Goal: Task Accomplishment & Management: Complete application form

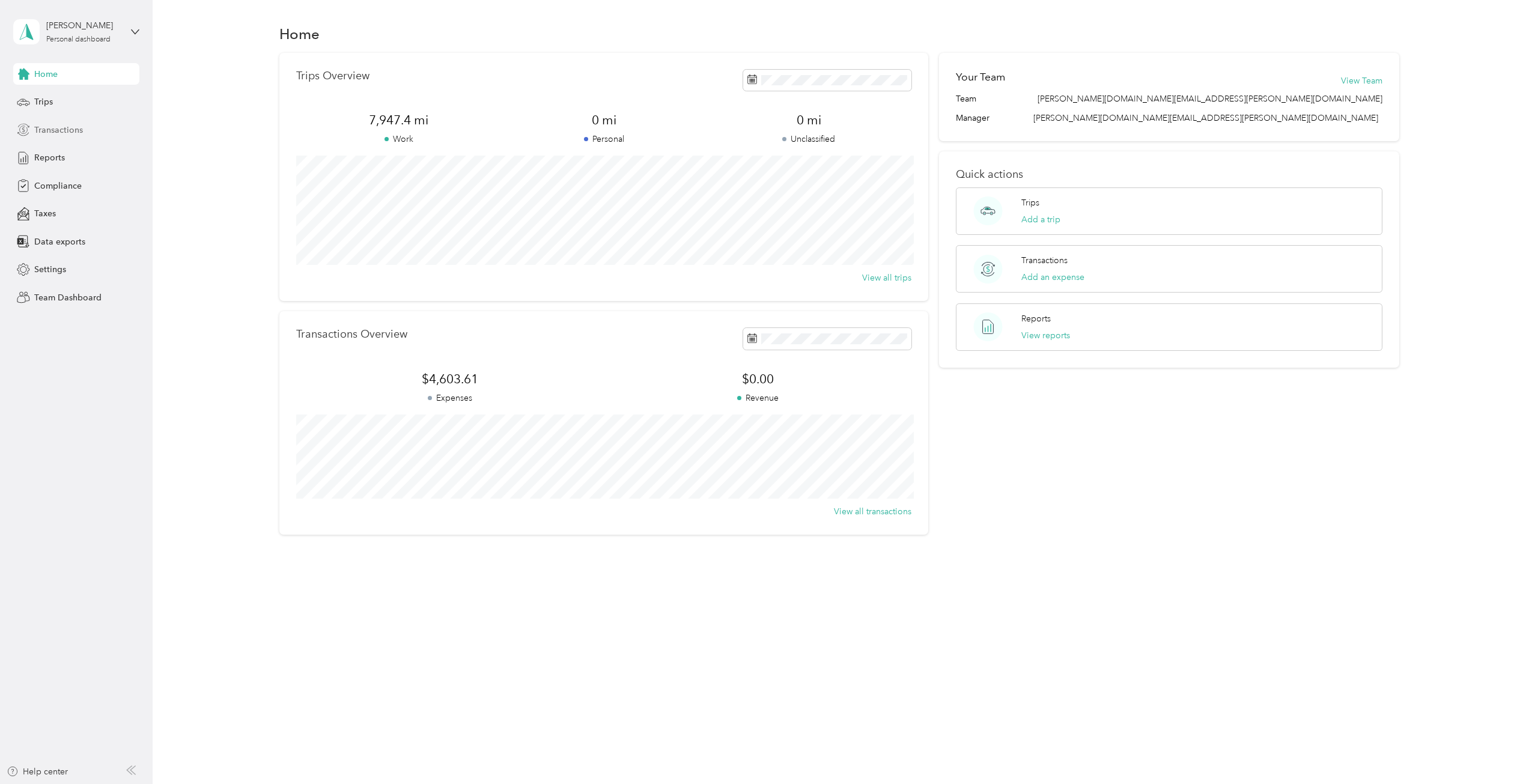
click at [66, 130] on span "Transactions" at bounding box center [59, 130] width 49 height 12
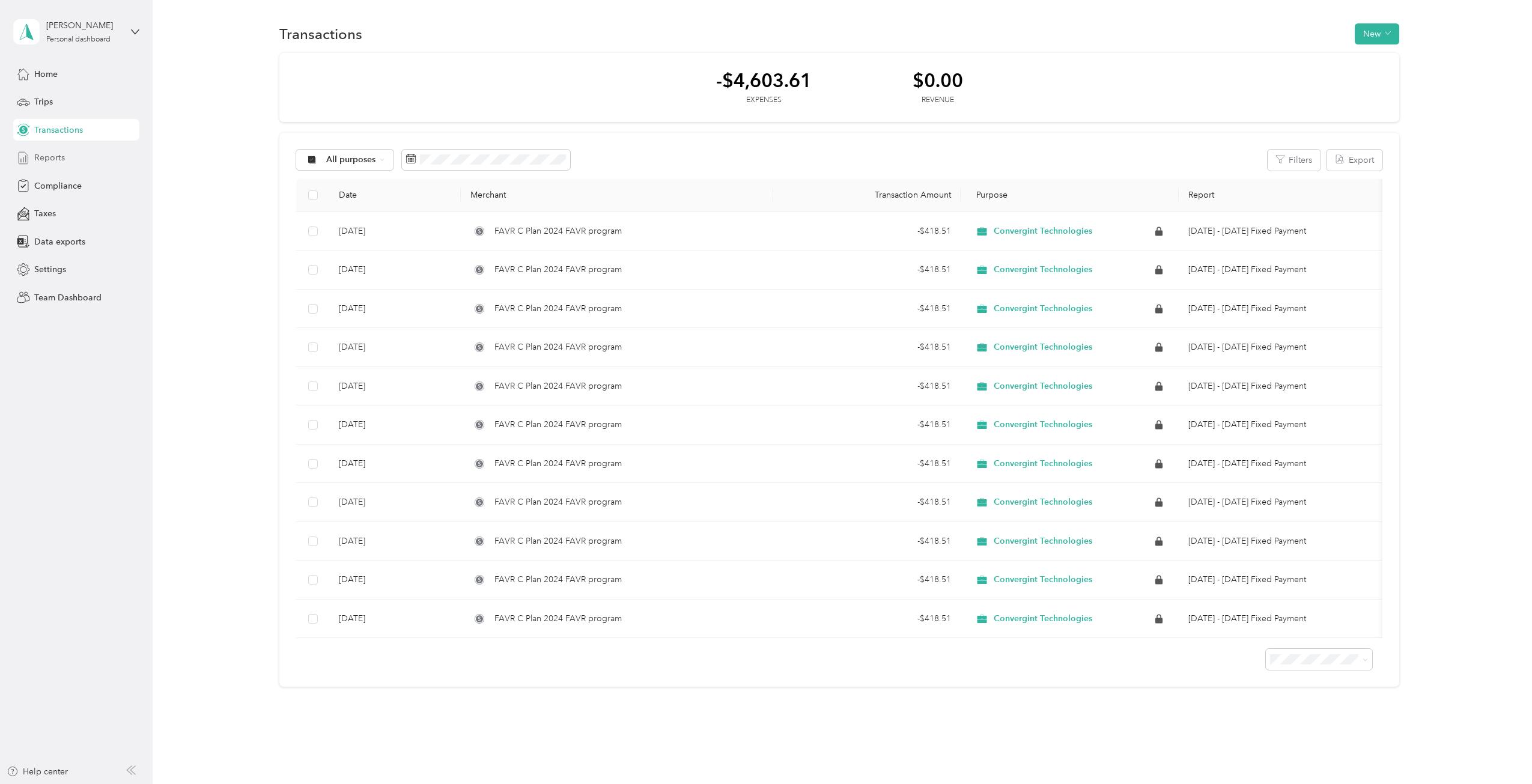
click at [47, 157] on span "Reports" at bounding box center [49, 157] width 31 height 12
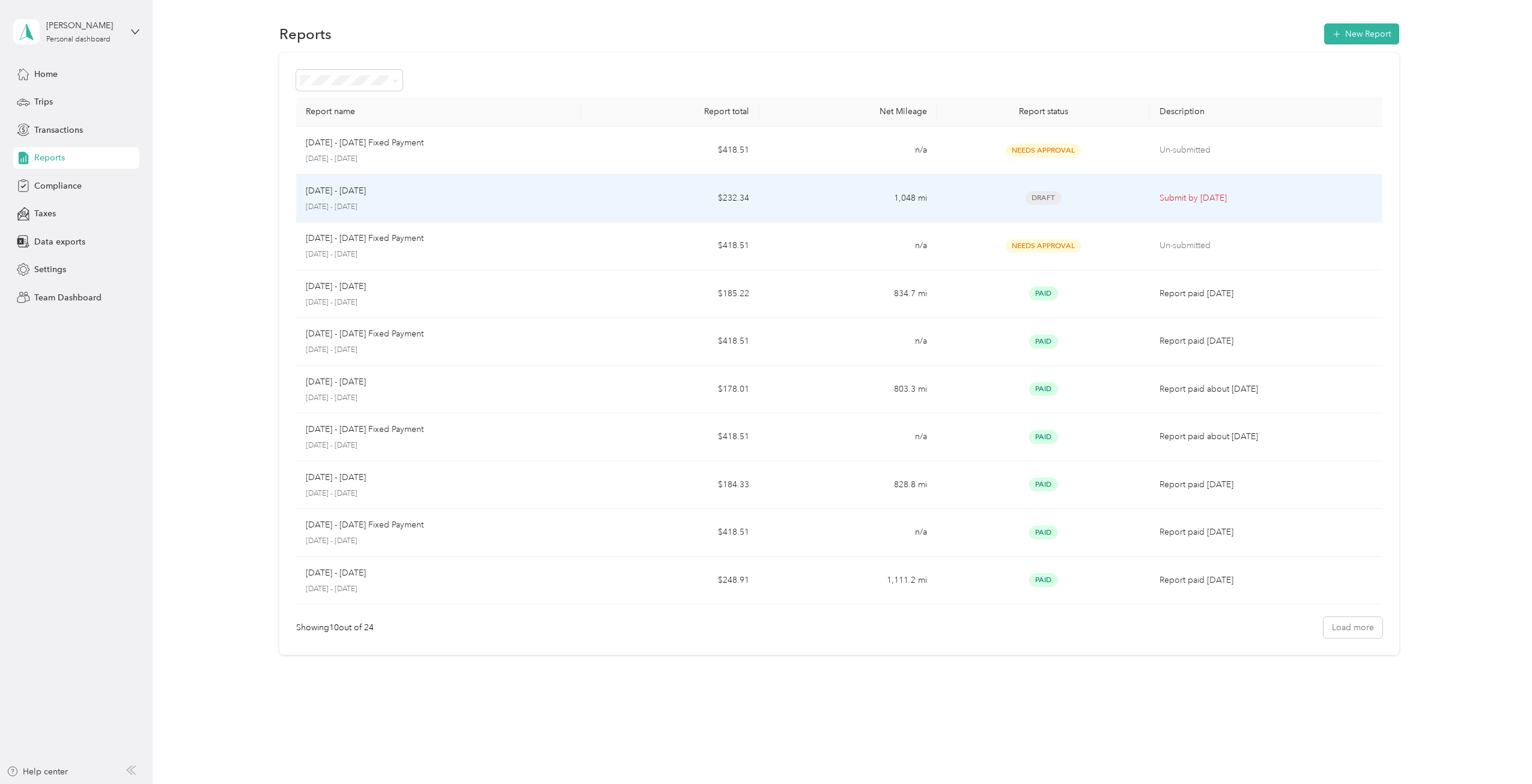
click at [354, 196] on p "[DATE] - [DATE]" at bounding box center [335, 190] width 60 height 13
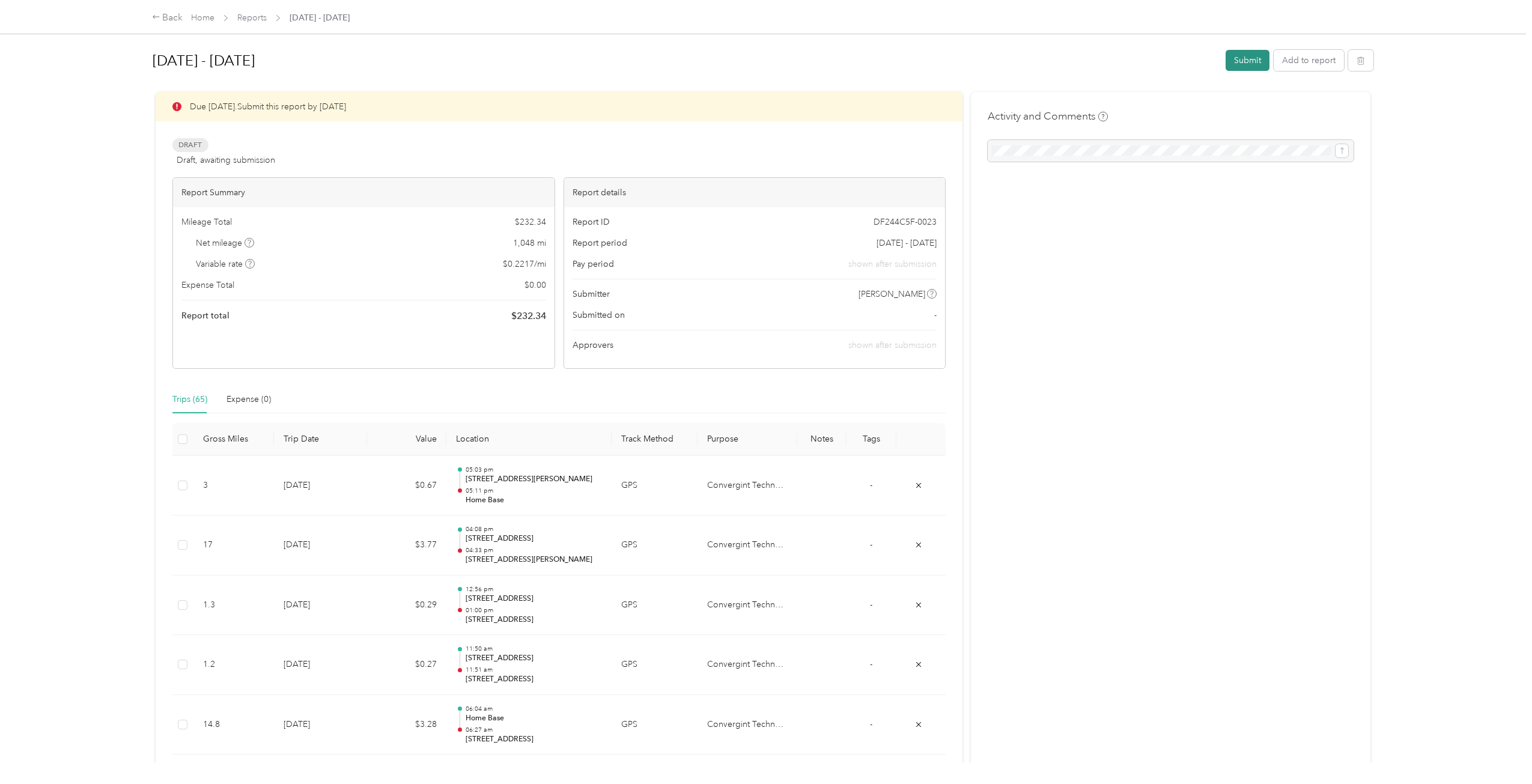
click at [1253, 59] on button "Submit" at bounding box center [1248, 60] width 44 height 21
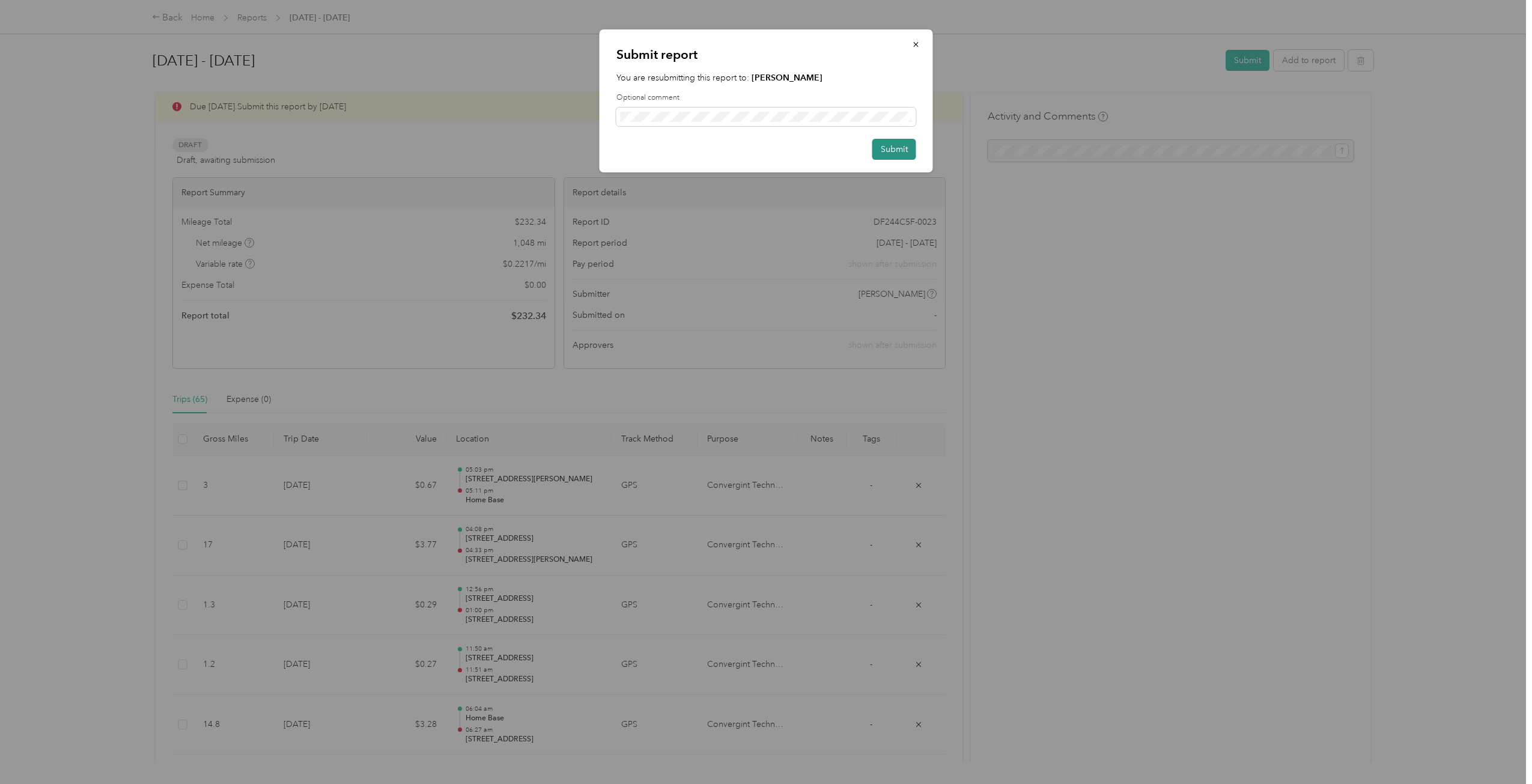
click at [899, 143] on button "Submit" at bounding box center [894, 149] width 44 height 21
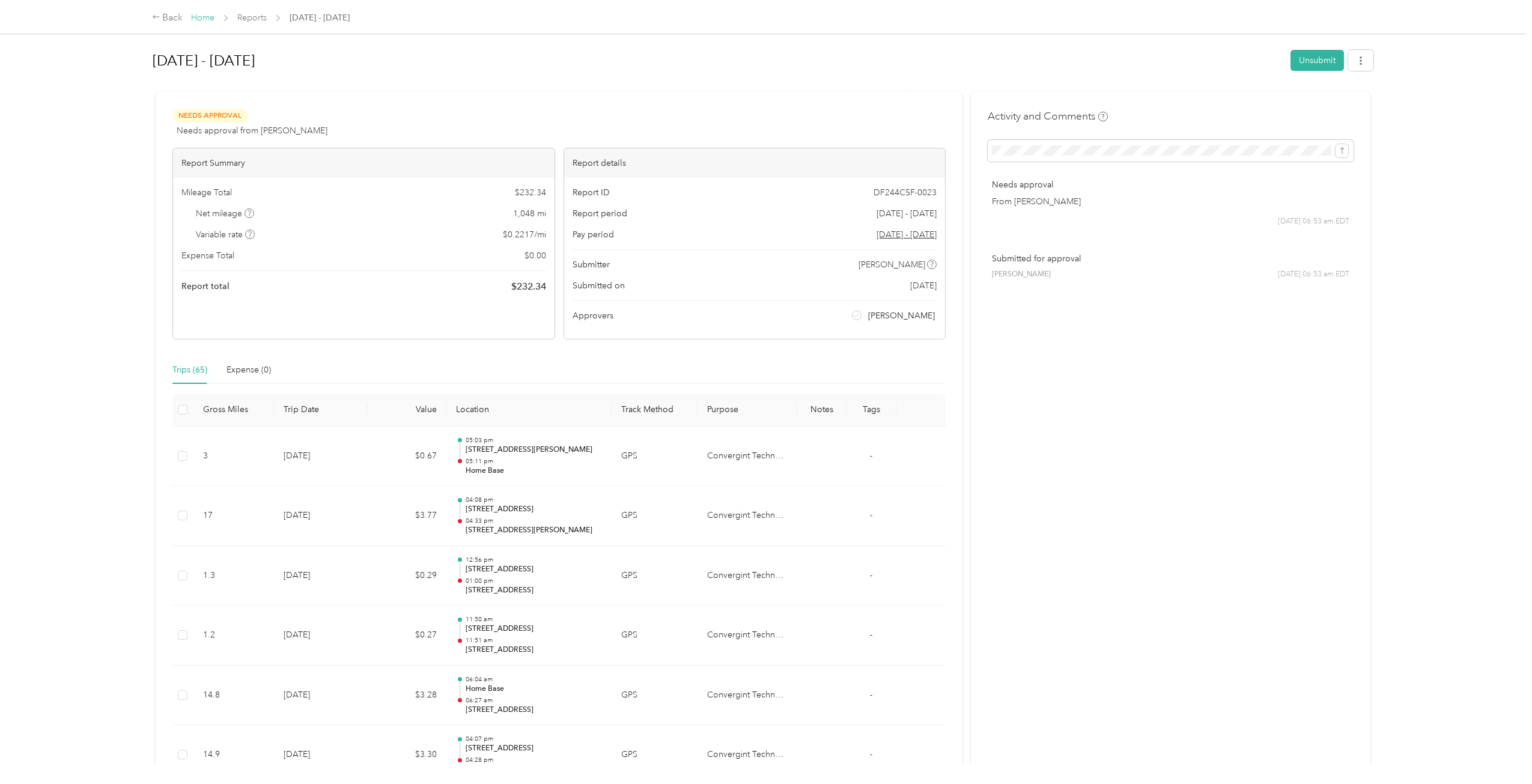
click at [204, 16] on link "Home" at bounding box center [203, 17] width 24 height 10
